Goal: Obtain resource: Download file/media

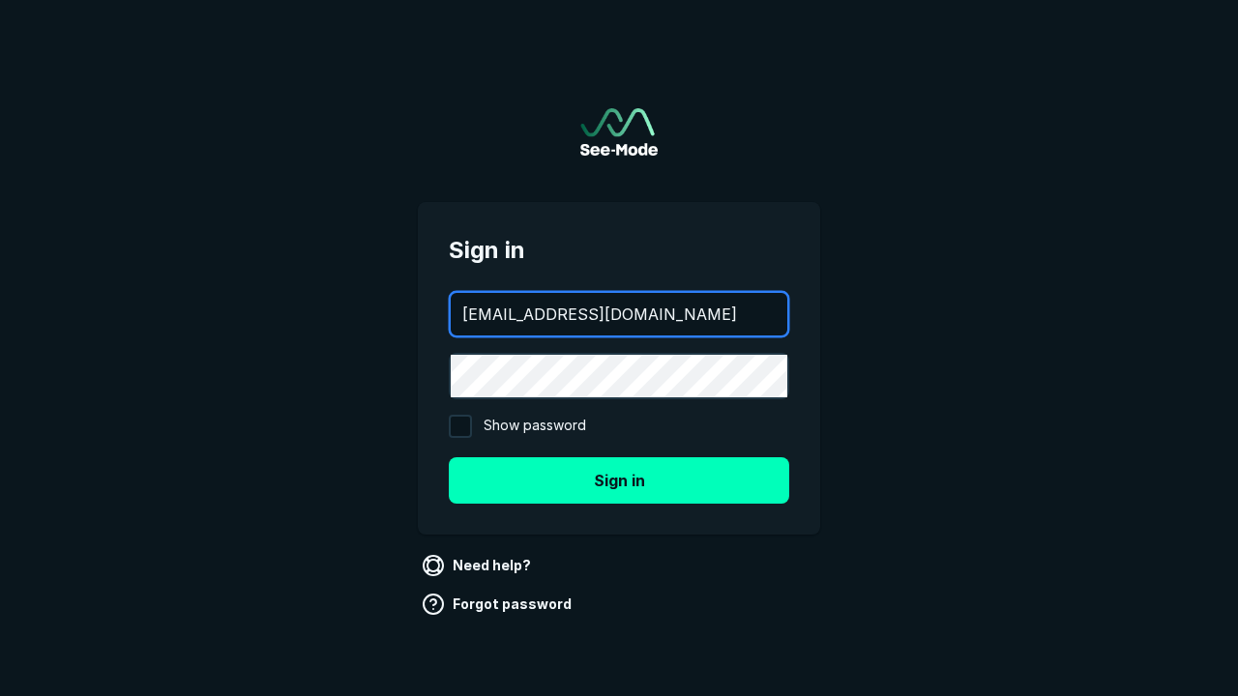
type input "[EMAIL_ADDRESS][DOMAIN_NAME]"
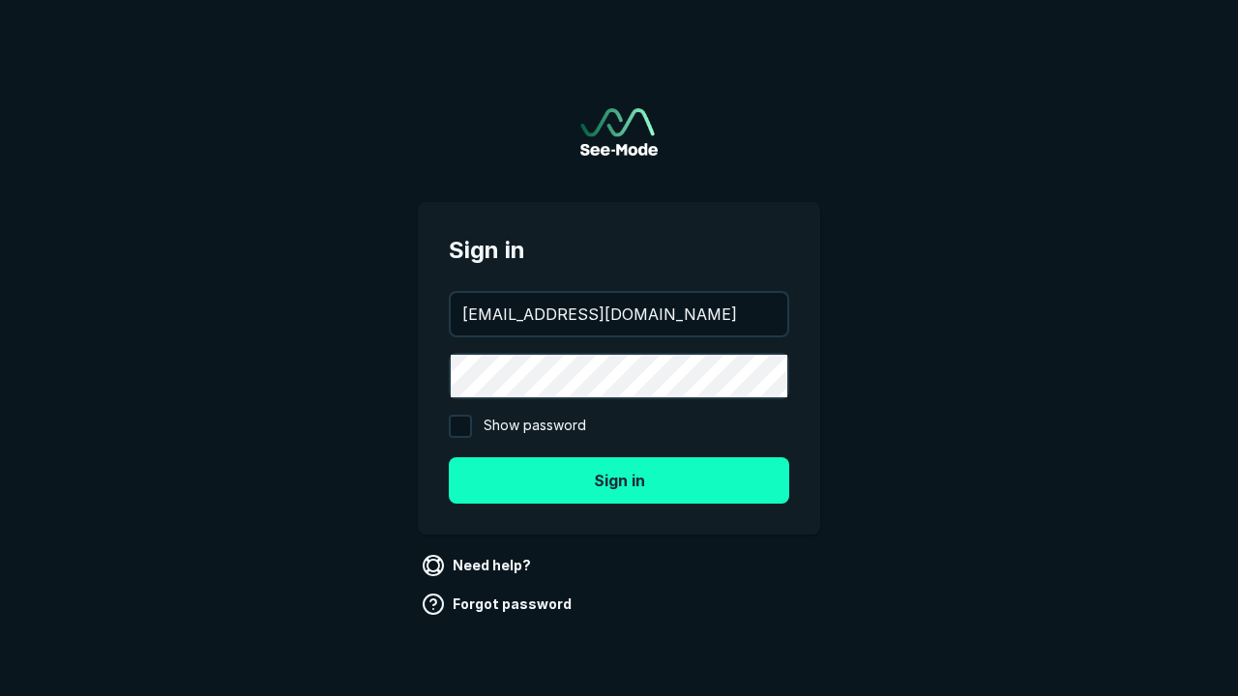
click at [619, 480] on button "Sign in" at bounding box center [619, 480] width 340 height 46
